Goal: Task Accomplishment & Management: Manage account settings

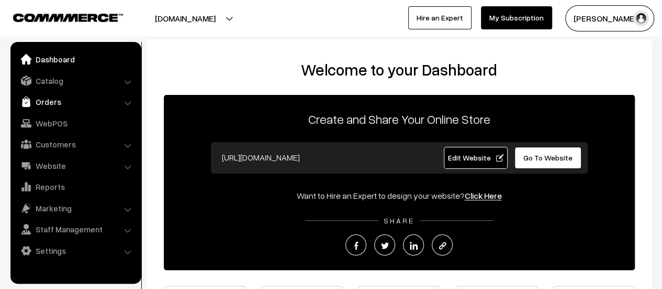
click at [60, 101] on link "Orders" at bounding box center [75, 101] width 125 height 19
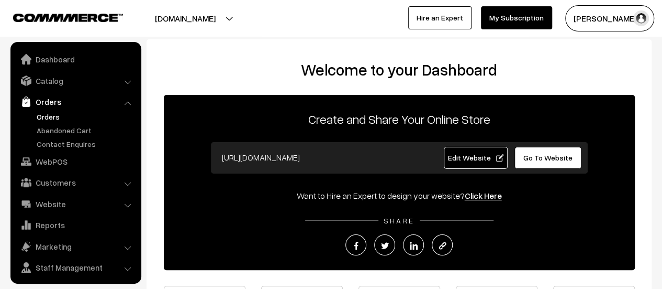
click at [49, 115] on link "Orders" at bounding box center [86, 116] width 104 height 11
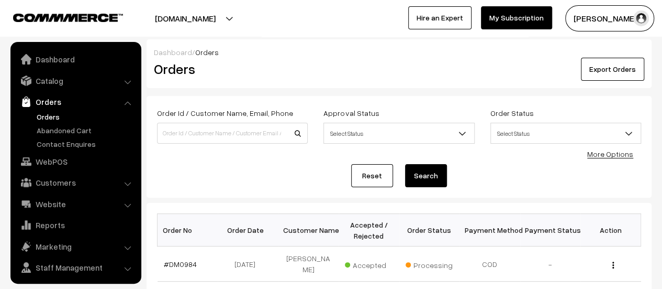
scroll to position [24, 0]
